Goal: Information Seeking & Learning: Learn about a topic

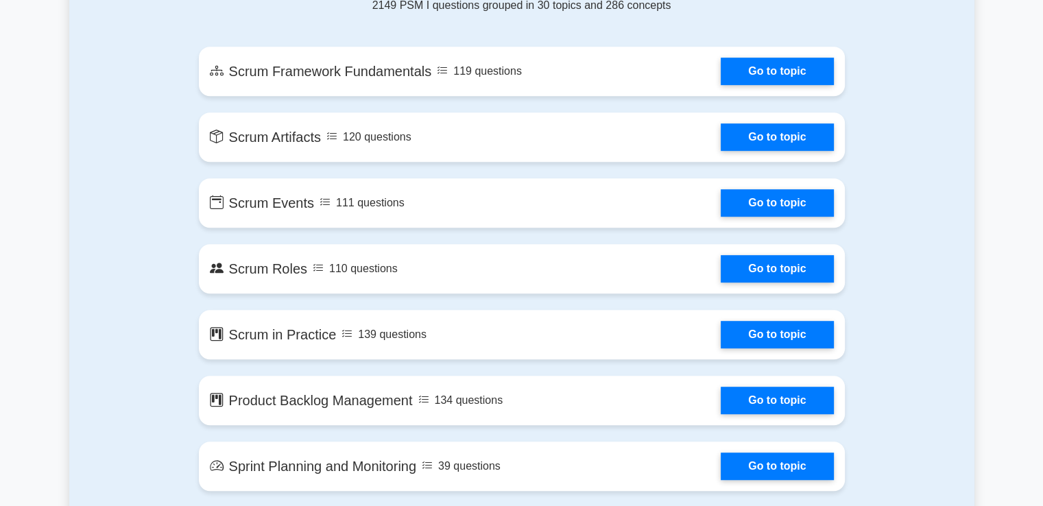
scroll to position [617, 0]
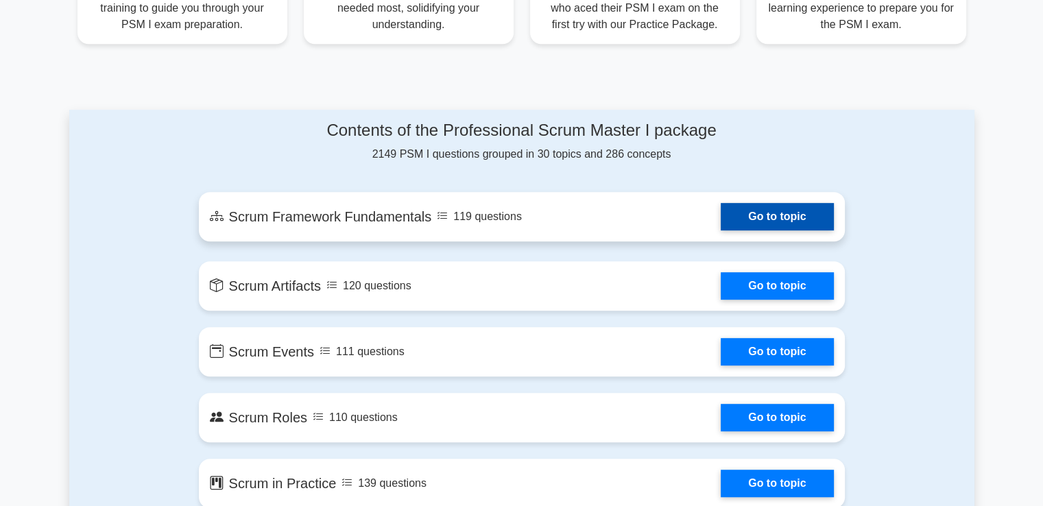
click at [802, 215] on link "Go to topic" at bounding box center [777, 216] width 113 height 27
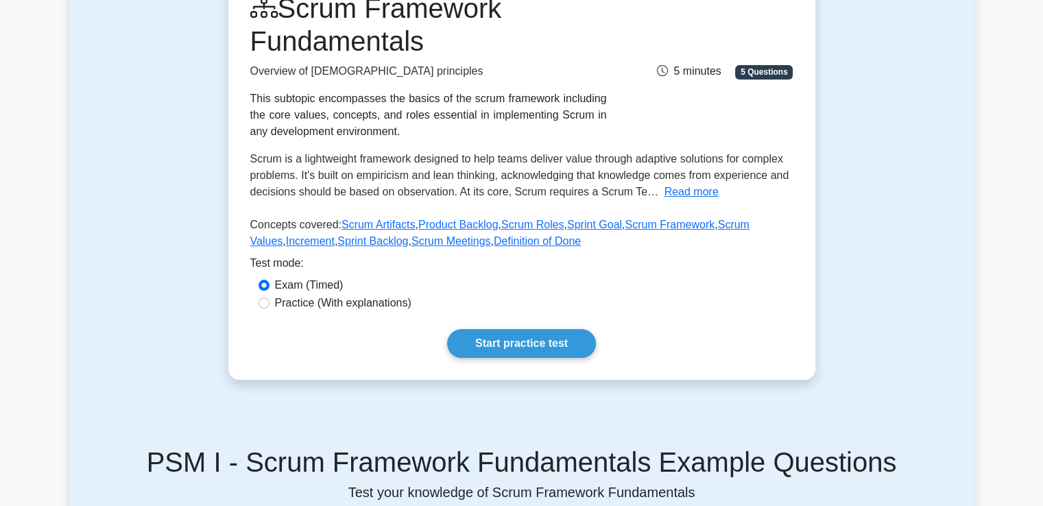
scroll to position [137, 0]
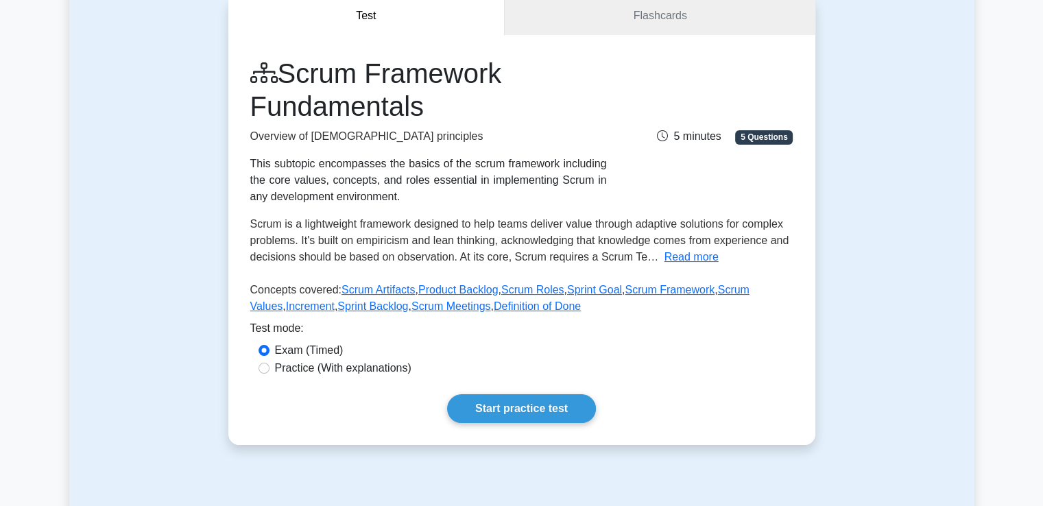
click at [719, 303] on p "Concepts covered: Scrum Artifacts , Product Backlog , Scrum Roles , Sprint Goal…" at bounding box center [521, 301] width 543 height 38
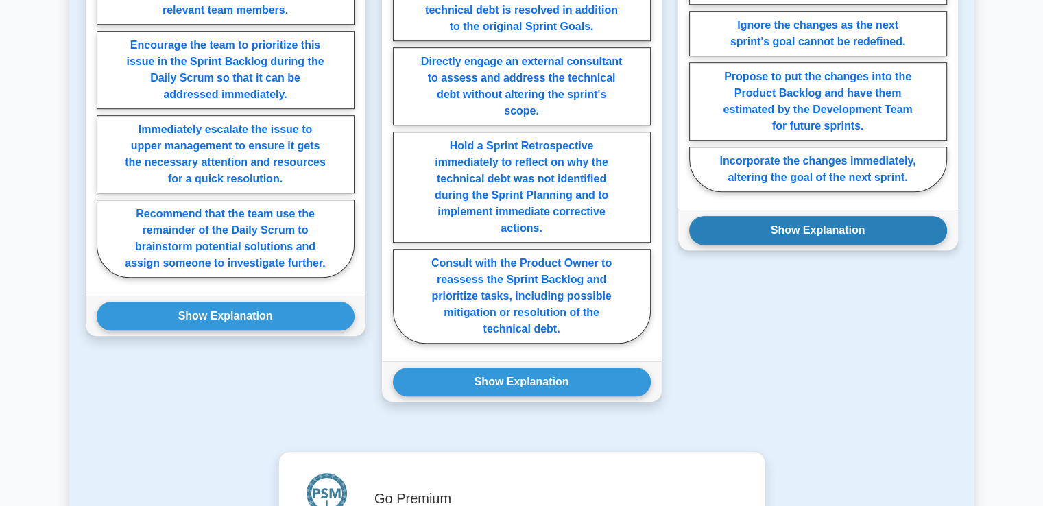
scroll to position [960, 0]
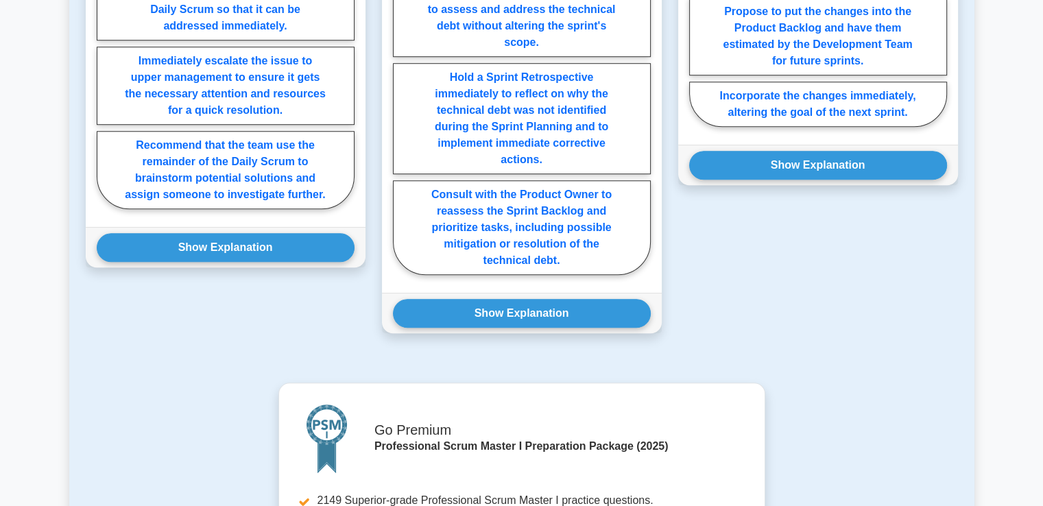
click at [823, 209] on div "Question 3 During Sprint Review, the stakeholders ask for changes in the increm…" at bounding box center [818, 64] width 296 height 571
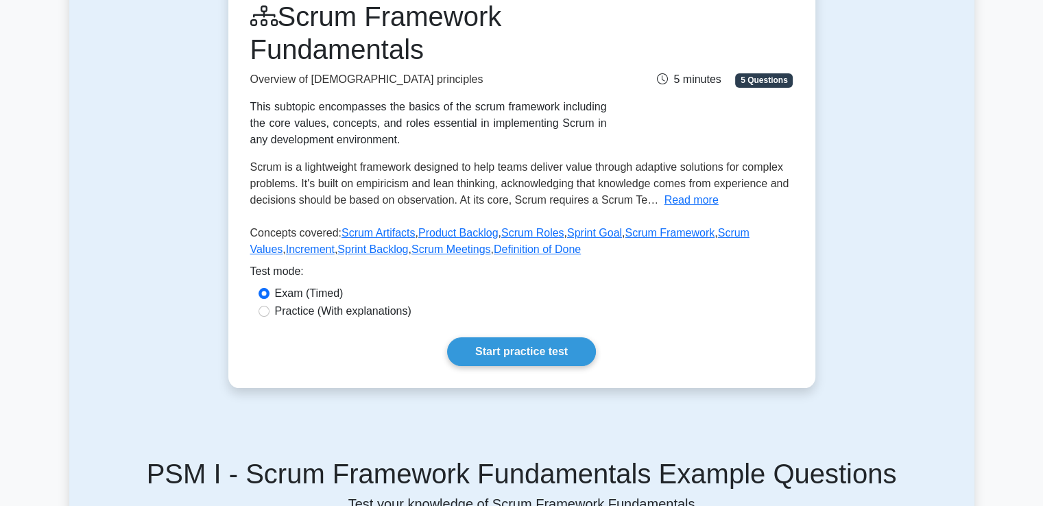
scroll to position [192, 0]
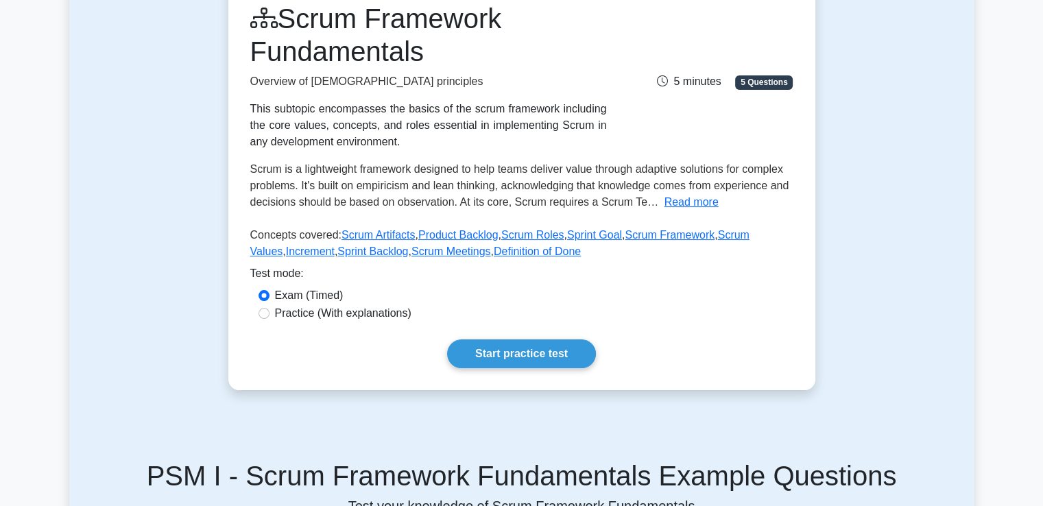
click at [379, 308] on label "Practice (With explanations)" at bounding box center [343, 313] width 137 height 16
click at [270, 308] on input "Practice (With explanations)" at bounding box center [264, 313] width 11 height 11
radio input "true"
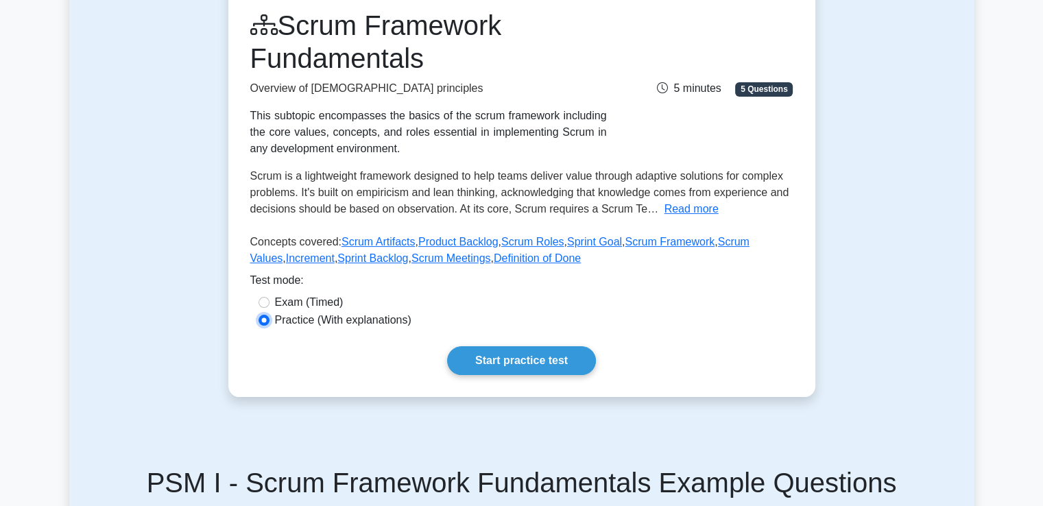
scroll to position [191, 0]
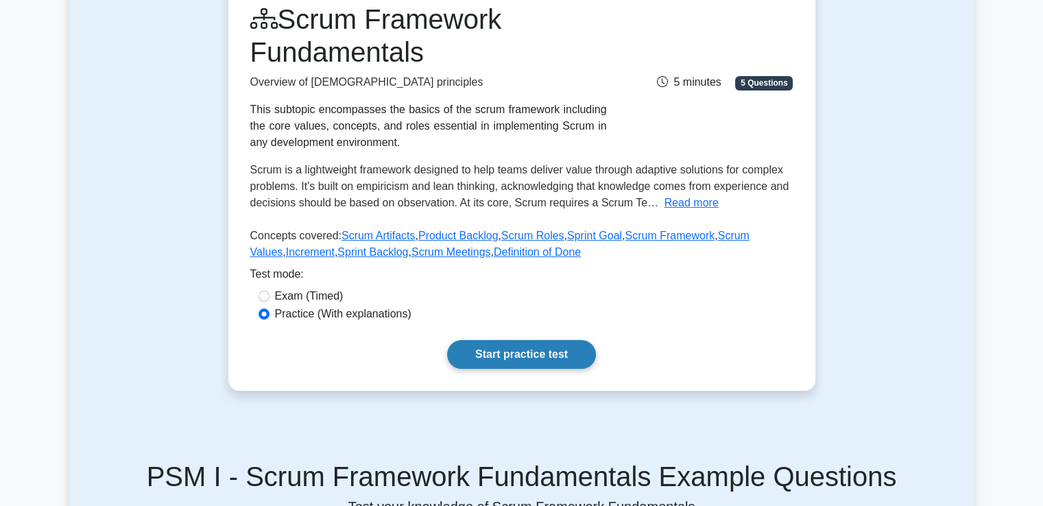
click at [558, 358] on link "Start practice test" at bounding box center [521, 354] width 149 height 29
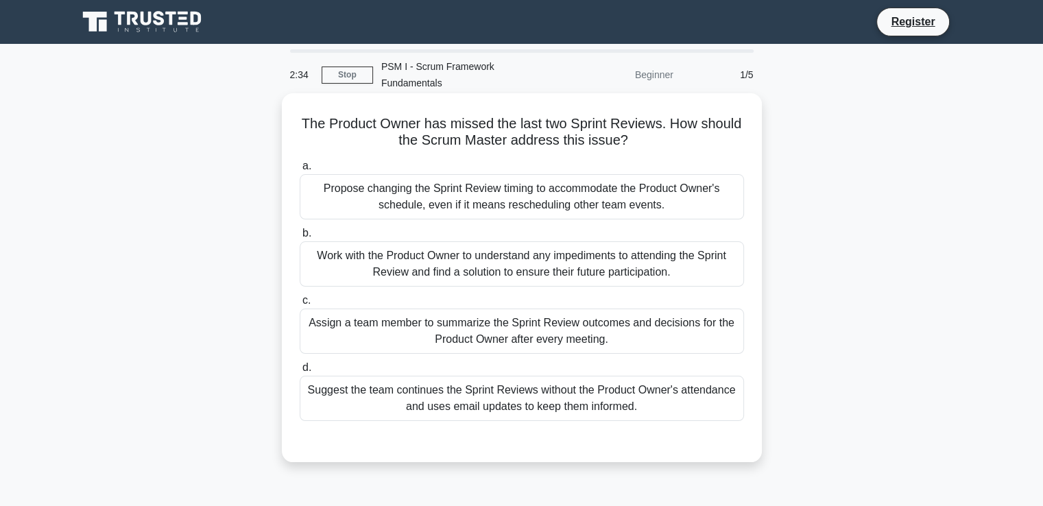
click at [504, 176] on div "Propose changing the Sprint Review timing to accommodate the Product Owner's sc…" at bounding box center [522, 196] width 445 height 45
click at [300, 171] on input "a. Propose changing the Sprint Review timing to accommodate the Product Owner's…" at bounding box center [300, 166] width 0 height 9
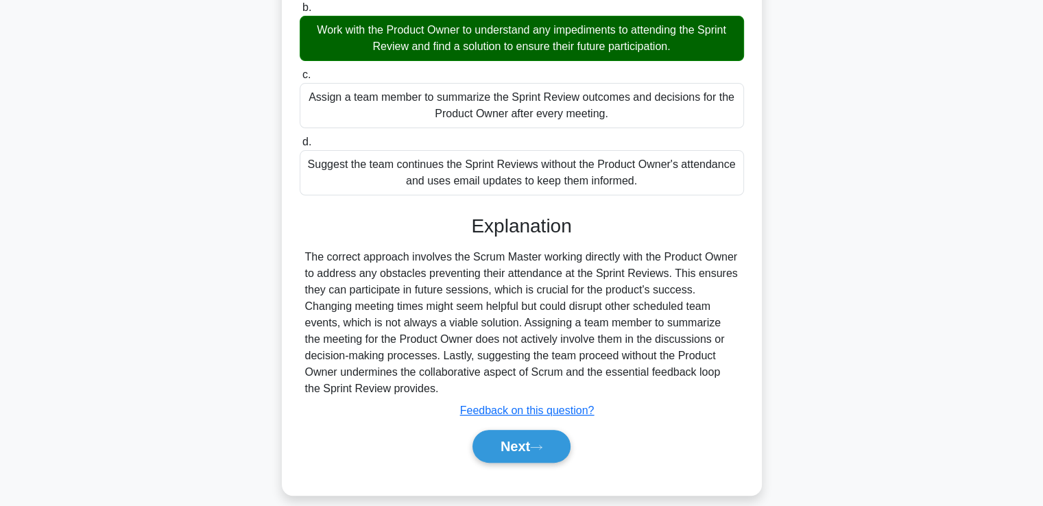
scroll to position [235, 0]
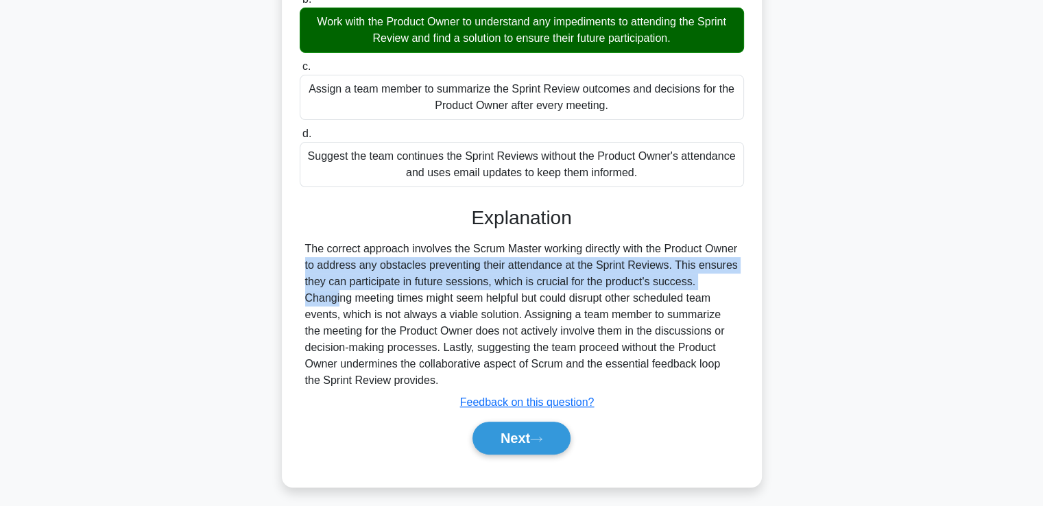
drag, startPoint x: 751, startPoint y: 370, endPoint x: 645, endPoint y: 272, distance: 144.7
click at [645, 272] on div "The correct approach involves the Scrum Master working directly with the Produc…" at bounding box center [522, 315] width 434 height 148
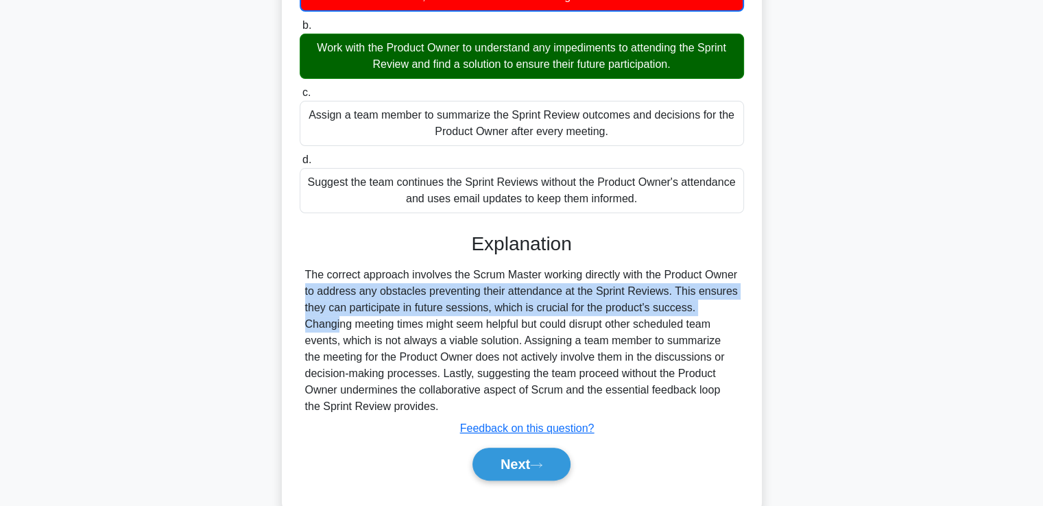
scroll to position [213, 0]
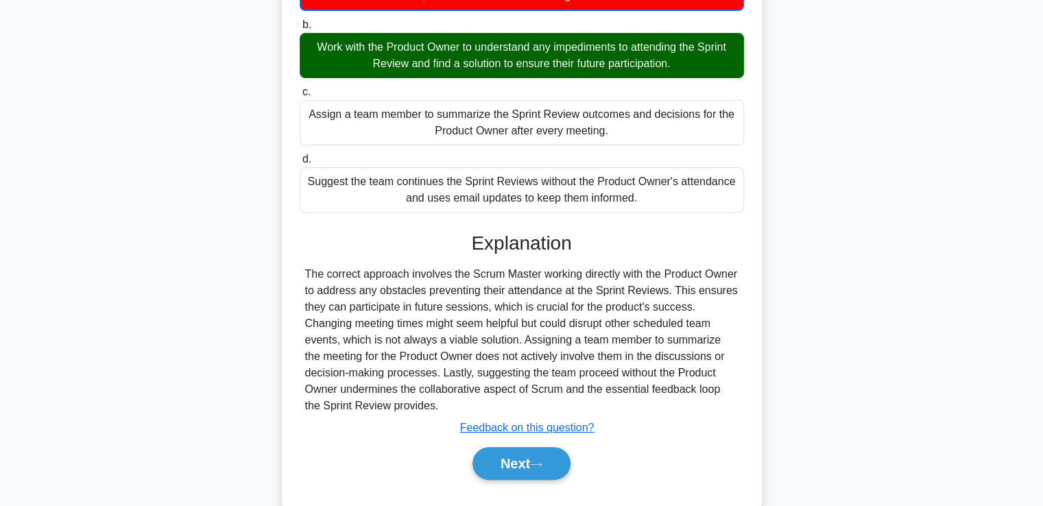
click at [764, 440] on div "The Product Owner has missed the last two Sprint Reviews. How should the Scrum …" at bounding box center [522, 206] width 906 height 646
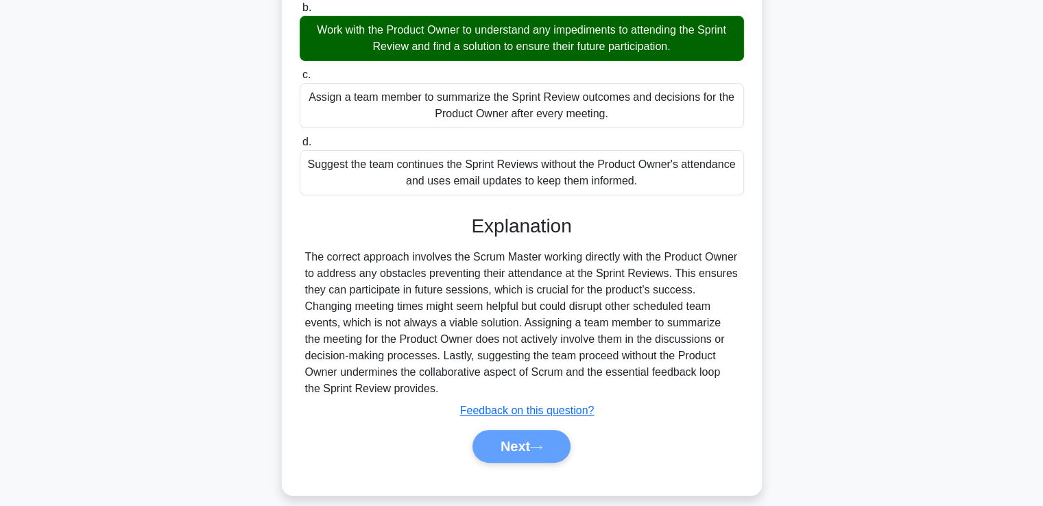
scroll to position [228, 0]
